Goal: Transaction & Acquisition: Download file/media

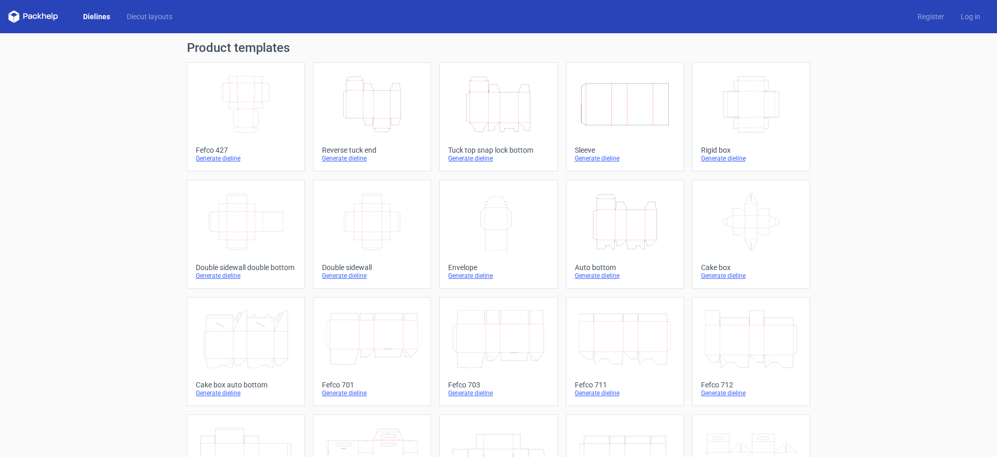
click at [493, 148] on div "Tuck top snap lock bottom" at bounding box center [498, 150] width 100 height 8
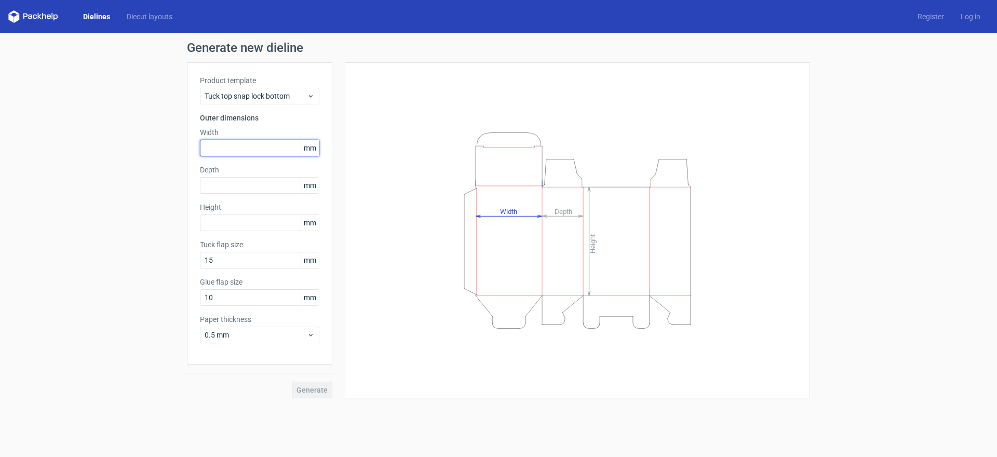
click at [226, 148] on input "text" at bounding box center [259, 148] width 119 height 17
type input "60"
click at [260, 185] on input "text" at bounding box center [259, 185] width 119 height 17
type input "60"
click at [221, 219] on input "text" at bounding box center [259, 223] width 119 height 17
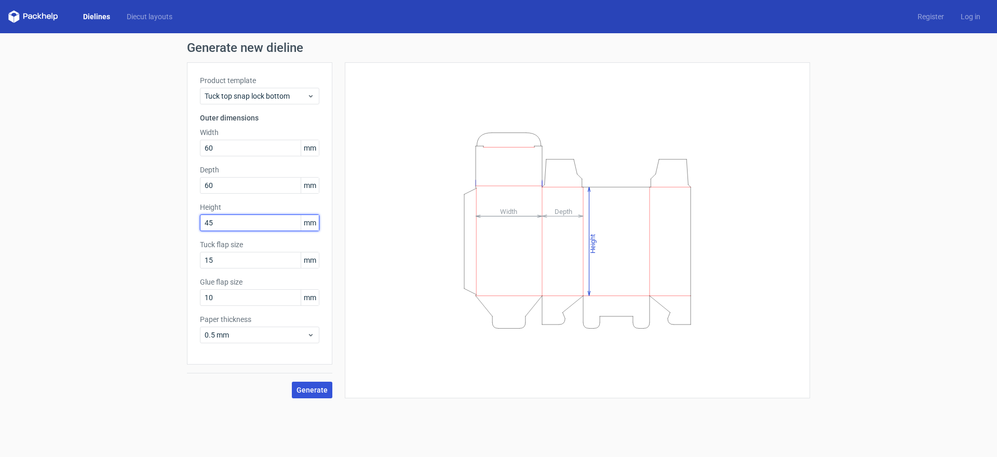
type input "45"
click at [314, 389] on span "Generate" at bounding box center [312, 390] width 31 height 7
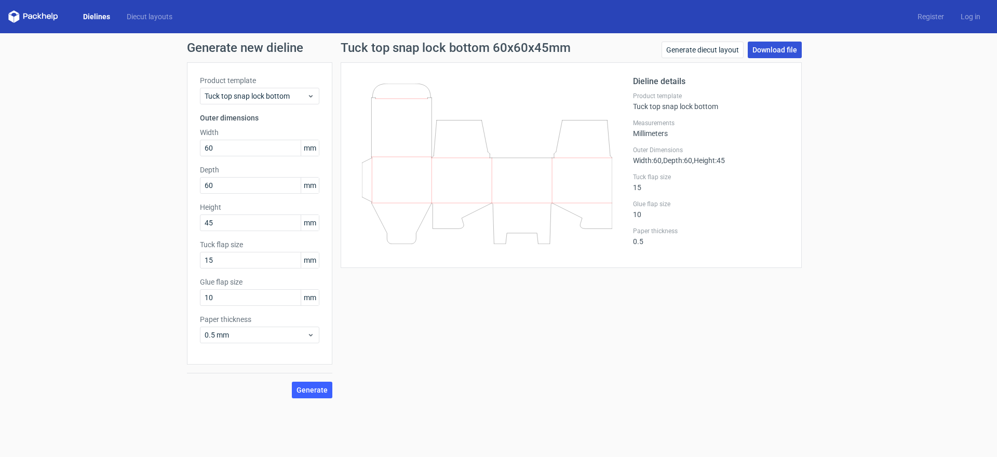
click at [782, 49] on link "Download file" at bounding box center [775, 50] width 54 height 17
